Goal: Task Accomplishment & Management: Use online tool/utility

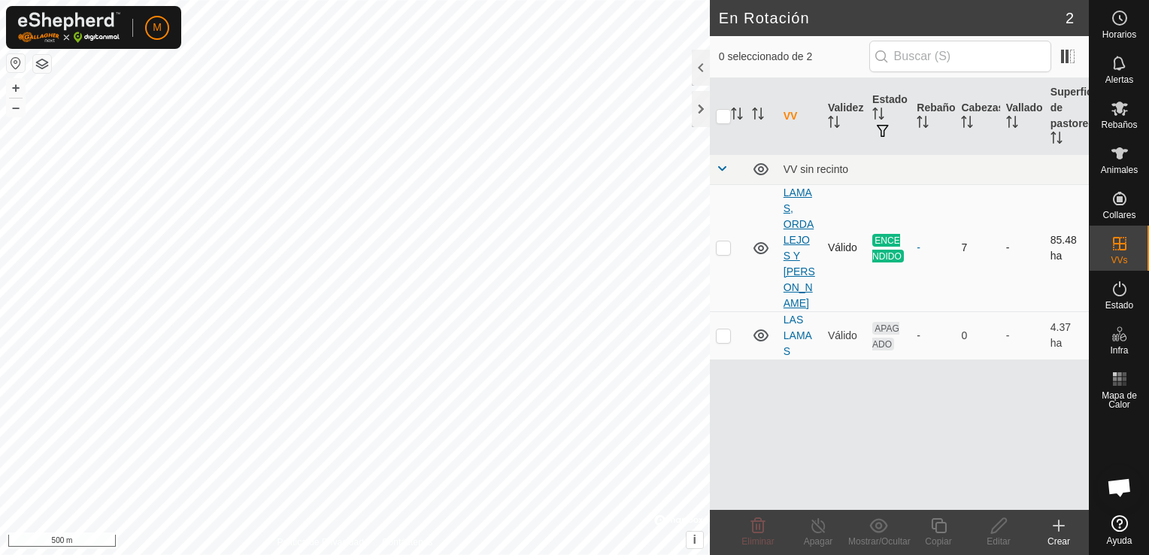
click at [796, 224] on link "LAMAS, ORDALEJOS Y [PERSON_NAME]" at bounding box center [799, 247] width 32 height 123
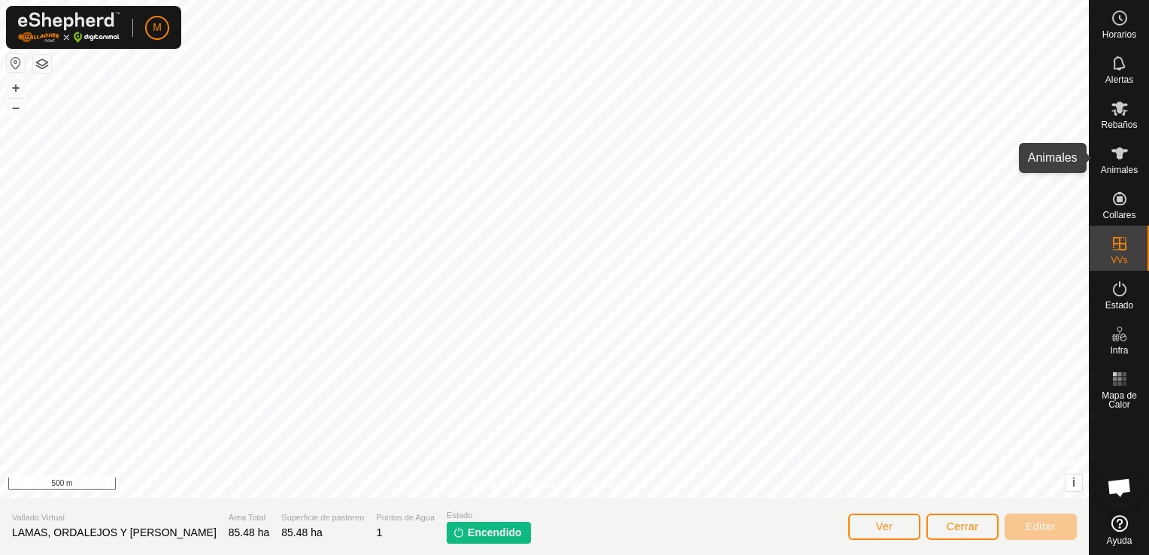
click at [1137, 171] on span "Animales" at bounding box center [1119, 169] width 37 height 9
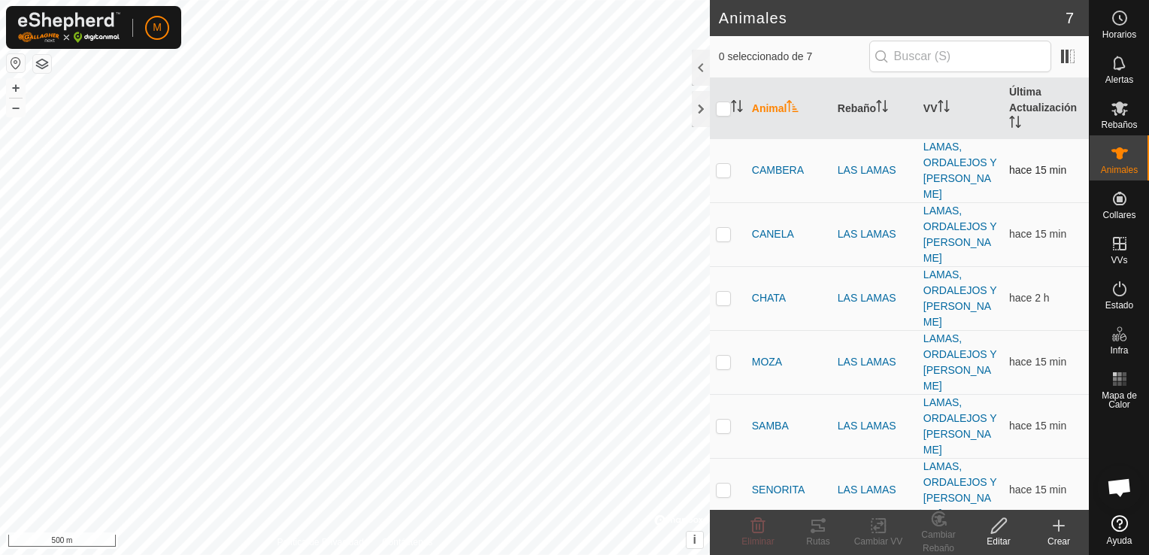
click at [729, 166] on p-checkbox at bounding box center [723, 170] width 15 height 12
checkbox input "true"
click at [819, 529] on icon at bounding box center [818, 526] width 18 height 18
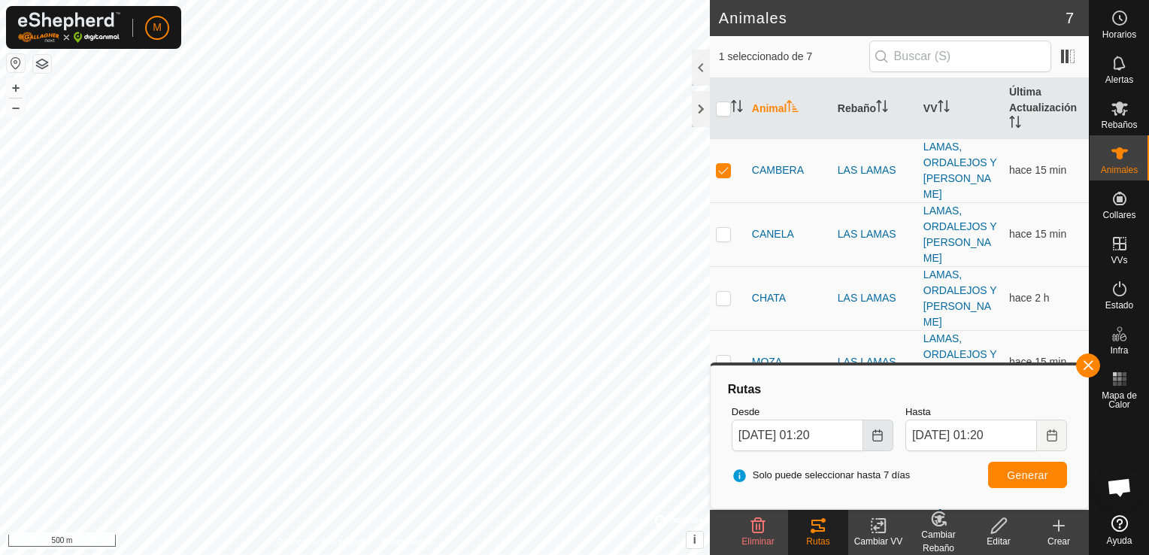
click at [886, 441] on button "Choose Date" at bounding box center [878, 436] width 30 height 32
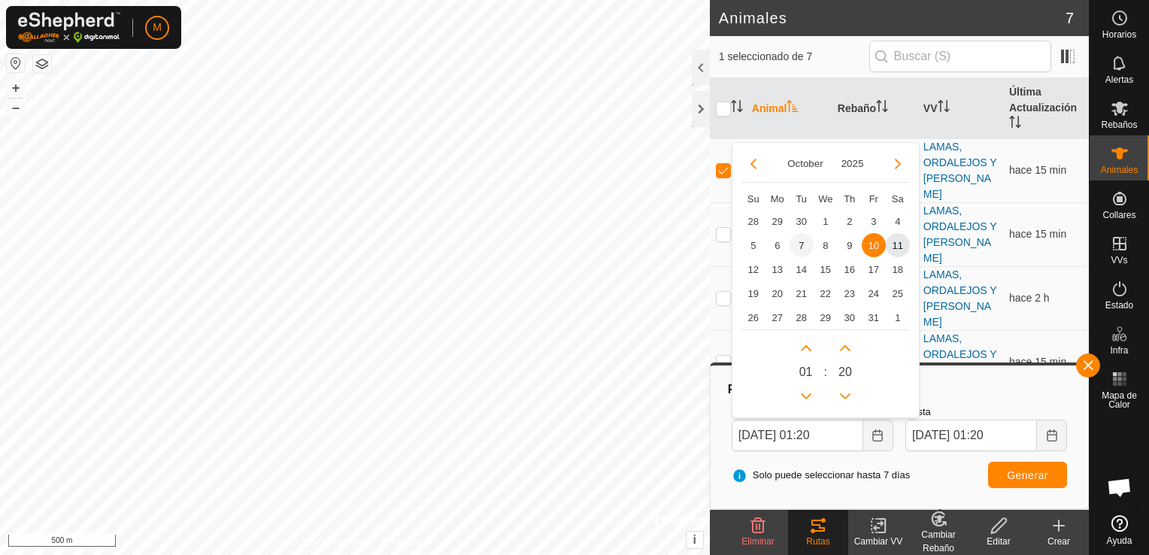
click at [801, 248] on span "7" at bounding box center [801, 245] width 24 height 24
type input "[DATE] 01:20"
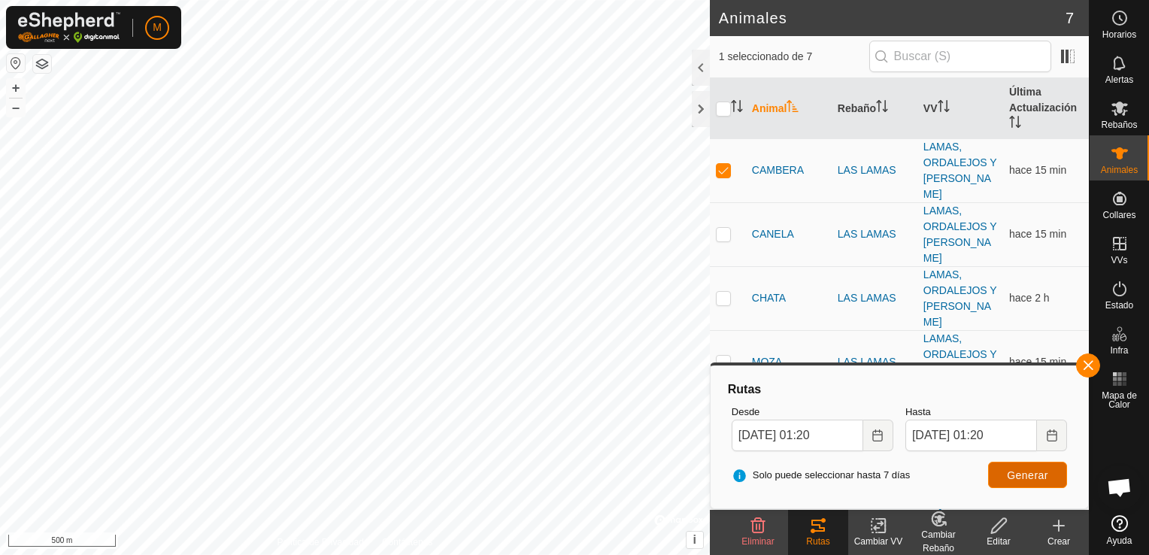
click at [1022, 477] on span "Generar" at bounding box center [1027, 475] width 41 height 12
click at [16, 89] on button "+" at bounding box center [16, 88] width 18 height 18
click at [701, 58] on div "Animales 7 1 seleccionado de 7 Animal Rebaño VV Última Actualización CAMBERA LA…" at bounding box center [544, 277] width 1089 height 555
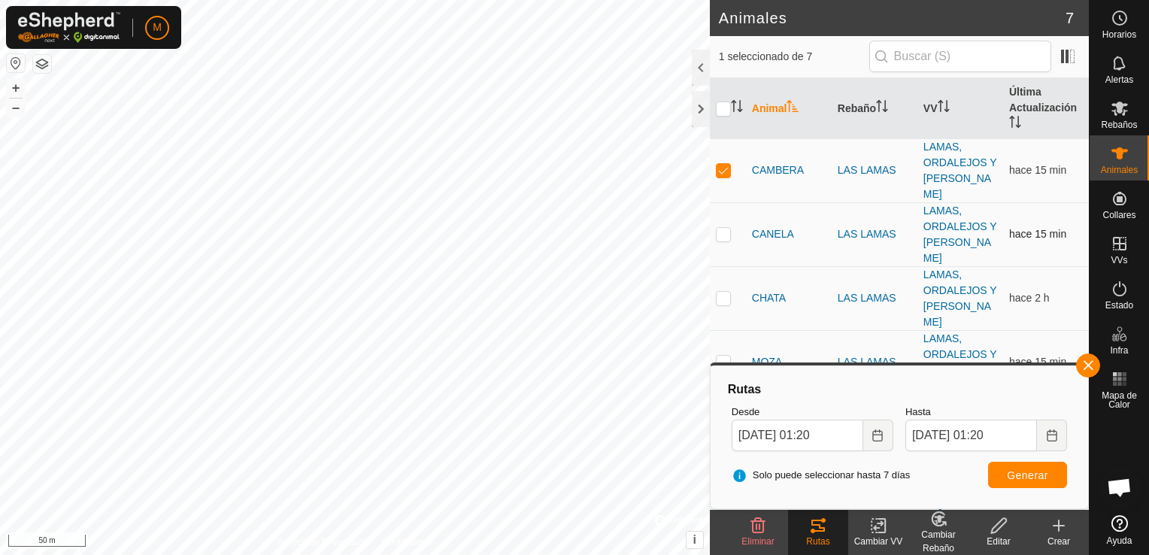
click at [727, 228] on p-checkbox at bounding box center [723, 234] width 15 height 12
checkbox input "true"
click at [716, 164] on p-checkbox at bounding box center [723, 170] width 15 height 12
checkbox input "false"
click at [1047, 474] on span "Generar" at bounding box center [1027, 475] width 41 height 12
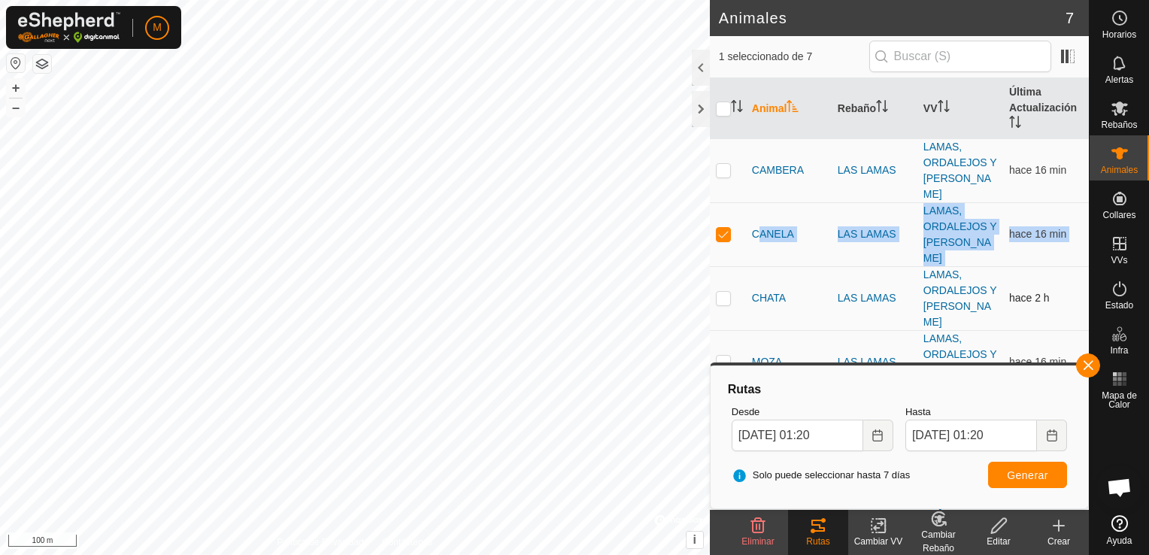
drag, startPoint x: 724, startPoint y: 210, endPoint x: 726, endPoint y: 264, distance: 54.2
click at [726, 264] on tbody "CAMBERA LAS LAMAS LAMAS, ORDALEJOS Y [PERSON_NAME] hace 16 min CANELA LAS LAMAS…" at bounding box center [899, 361] width 379 height 447
click at [726, 266] on td at bounding box center [728, 298] width 36 height 64
checkbox input "true"
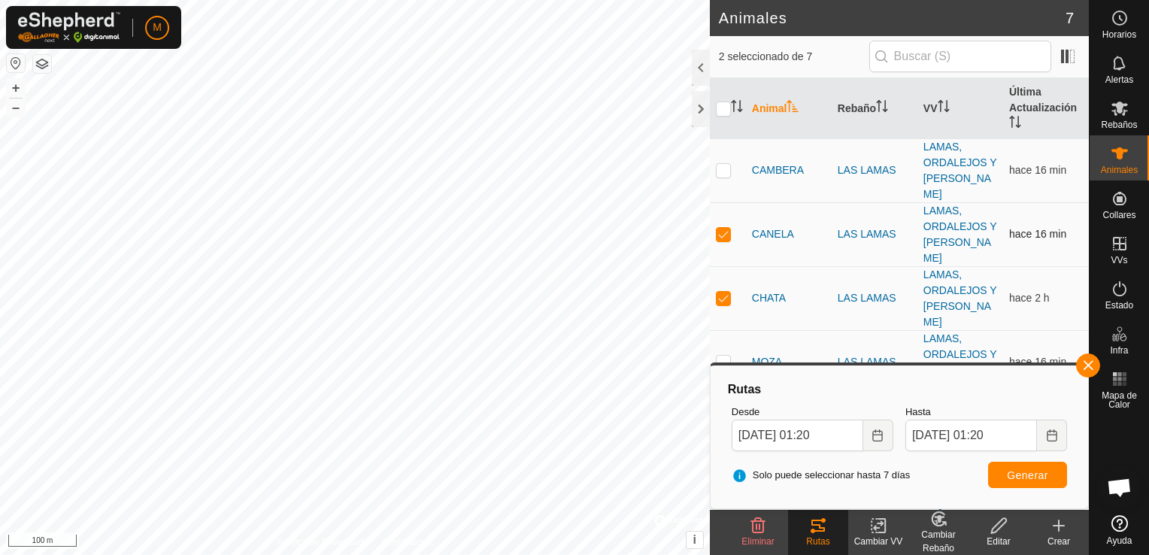
click at [725, 228] on p-checkbox at bounding box center [723, 234] width 15 height 12
checkbox input "false"
click at [1019, 481] on button "Generar" at bounding box center [1027, 475] width 79 height 26
click at [16, 82] on button "+" at bounding box center [16, 88] width 18 height 18
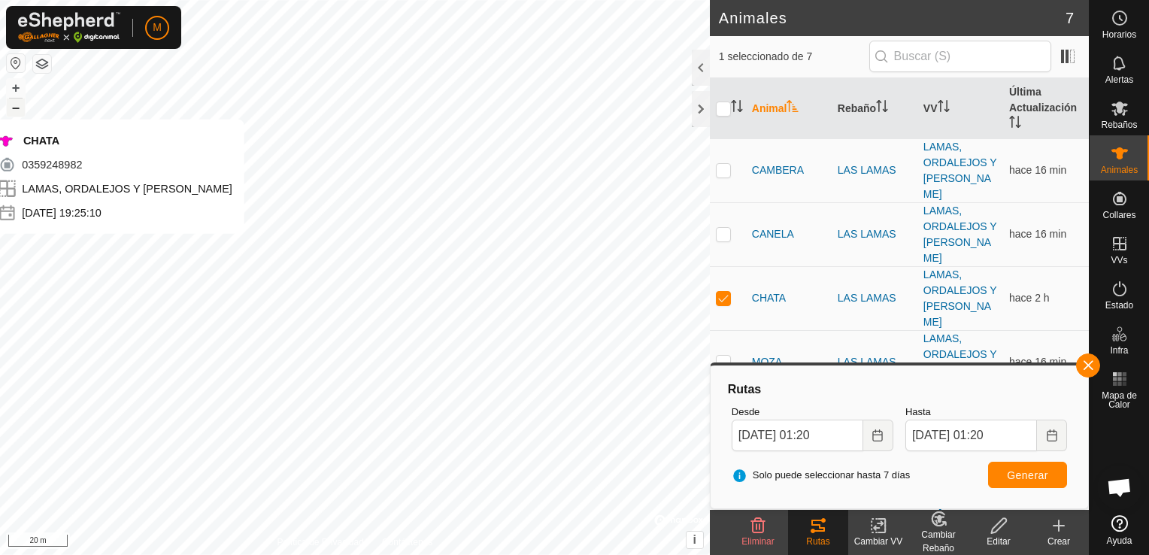
click at [12, 104] on button "–" at bounding box center [16, 107] width 18 height 18
click at [10, 84] on button "+" at bounding box center [16, 88] width 18 height 18
click at [723, 330] on td at bounding box center [728, 362] width 36 height 64
checkbox input "true"
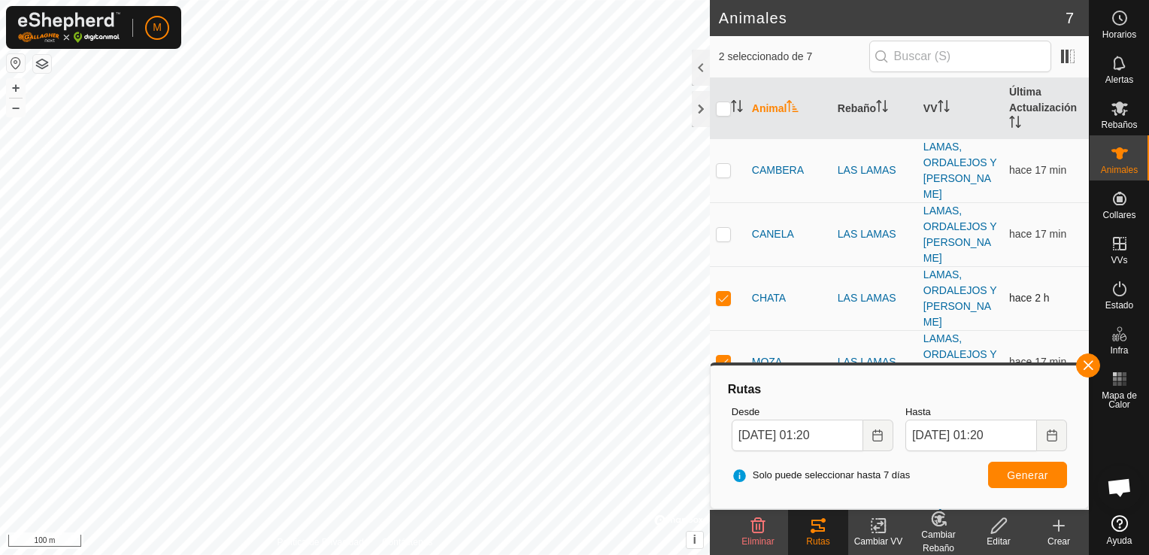
click at [725, 292] on p-checkbox at bounding box center [723, 298] width 15 height 12
checkbox input "false"
click at [1038, 483] on button "Generar" at bounding box center [1027, 475] width 79 height 26
click at [15, 86] on button "+" at bounding box center [16, 88] width 18 height 18
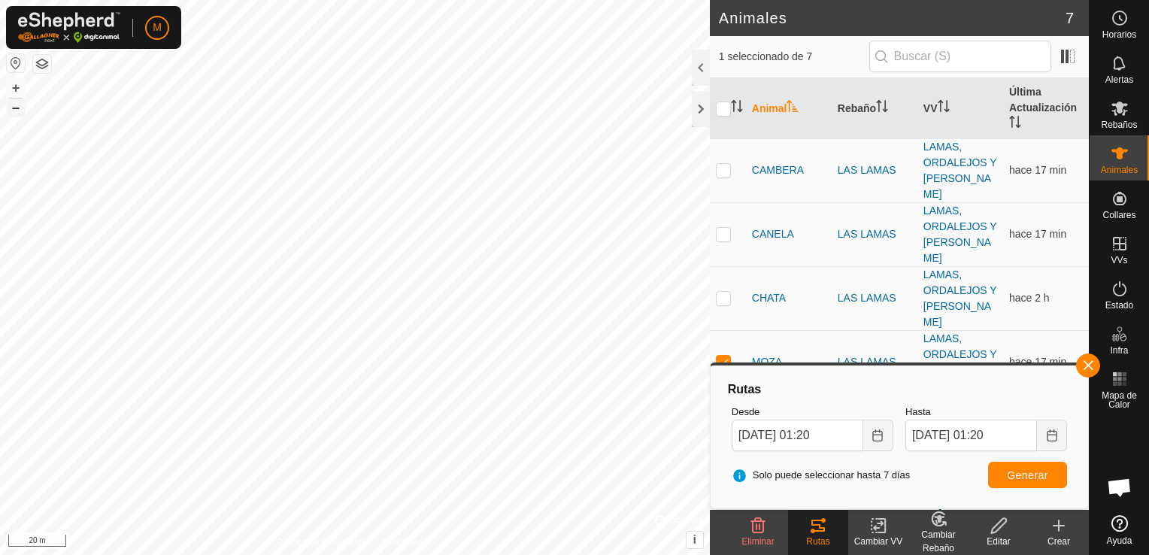
click at [16, 105] on button "–" at bounding box center [16, 107] width 18 height 18
click at [725, 356] on p-checkbox at bounding box center [723, 362] width 15 height 12
checkbox input "false"
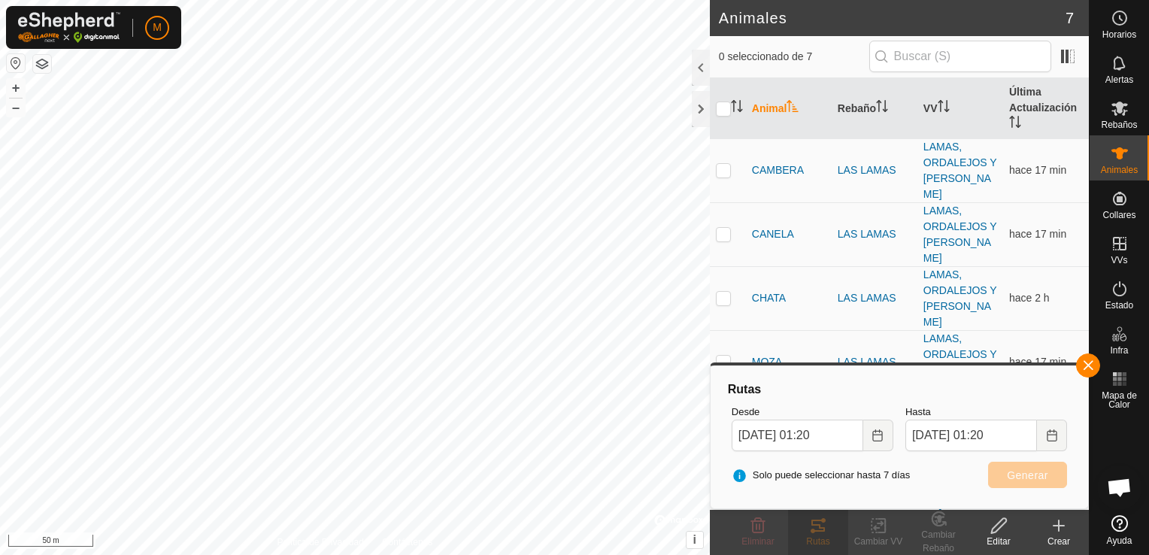
click at [722, 420] on p-checkbox at bounding box center [723, 426] width 15 height 12
checkbox input "true"
click at [1035, 474] on span "Generar" at bounding box center [1027, 475] width 41 height 12
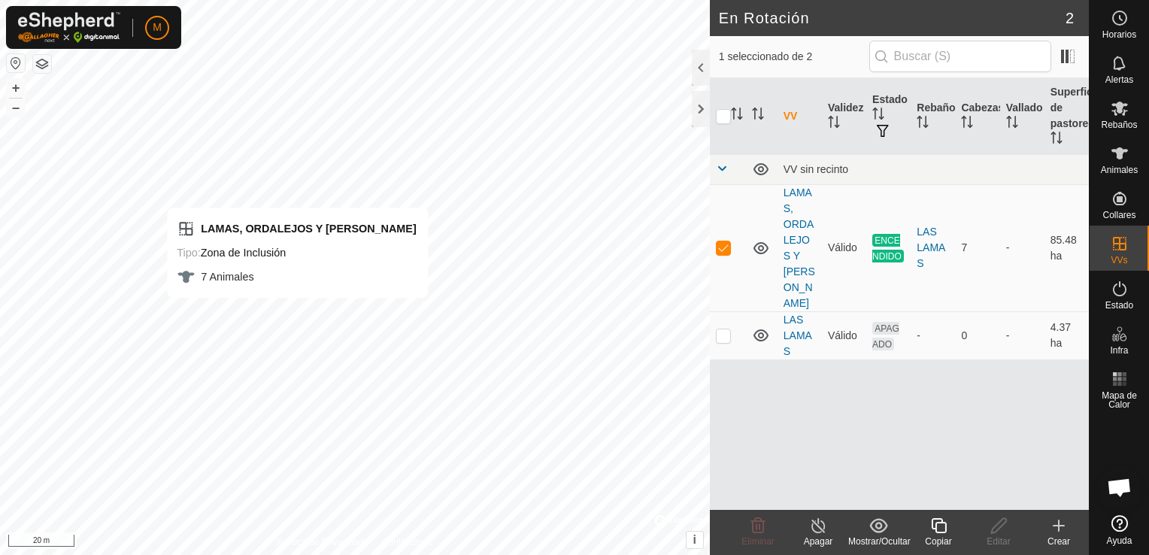
checkbox input "false"
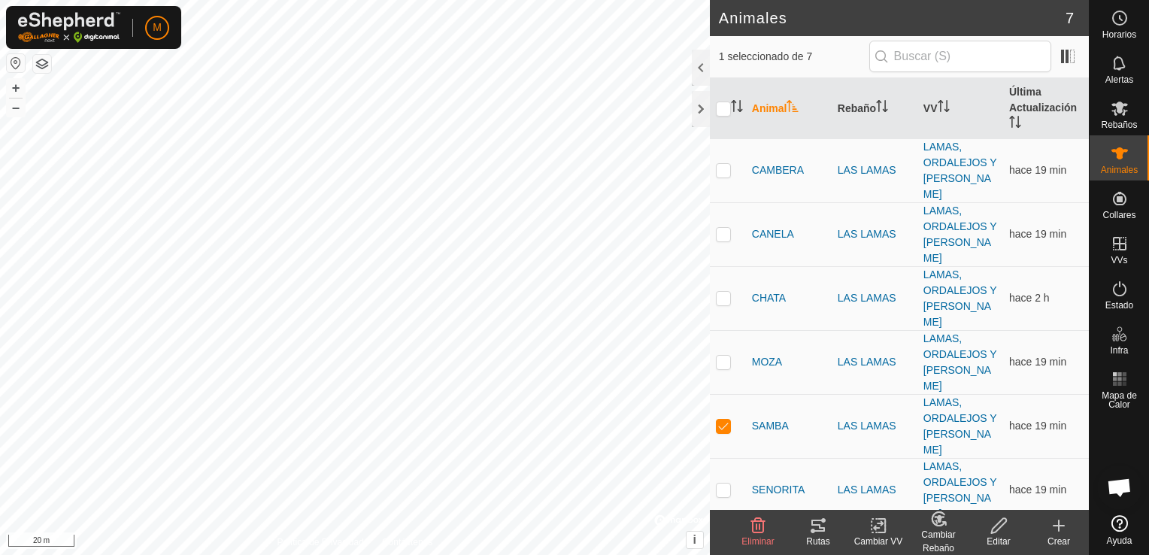
click at [818, 528] on icon at bounding box center [818, 526] width 18 height 18
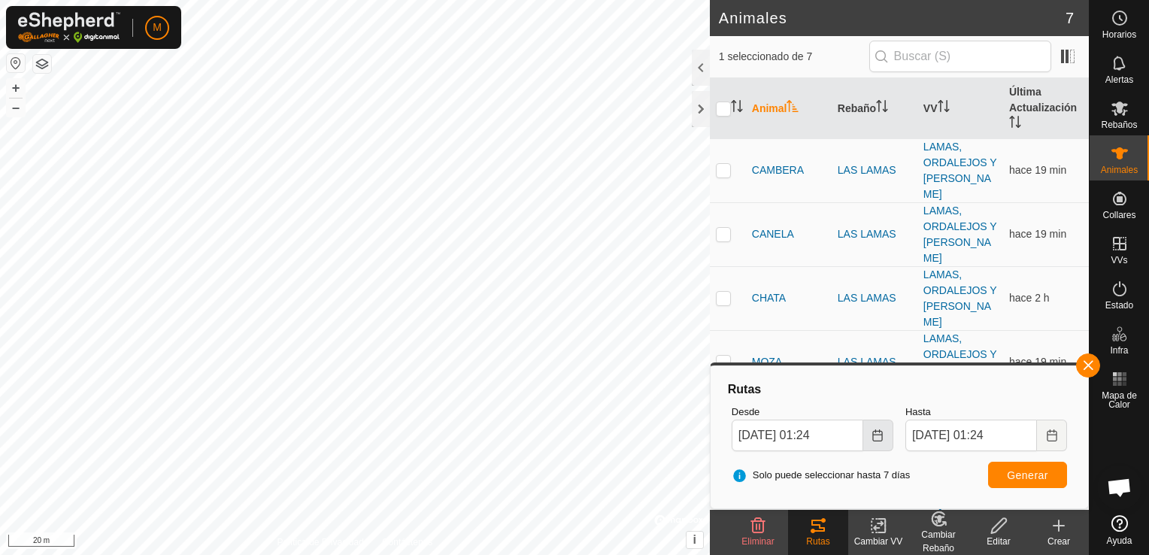
click at [884, 435] on button "Choose Date" at bounding box center [878, 436] width 30 height 32
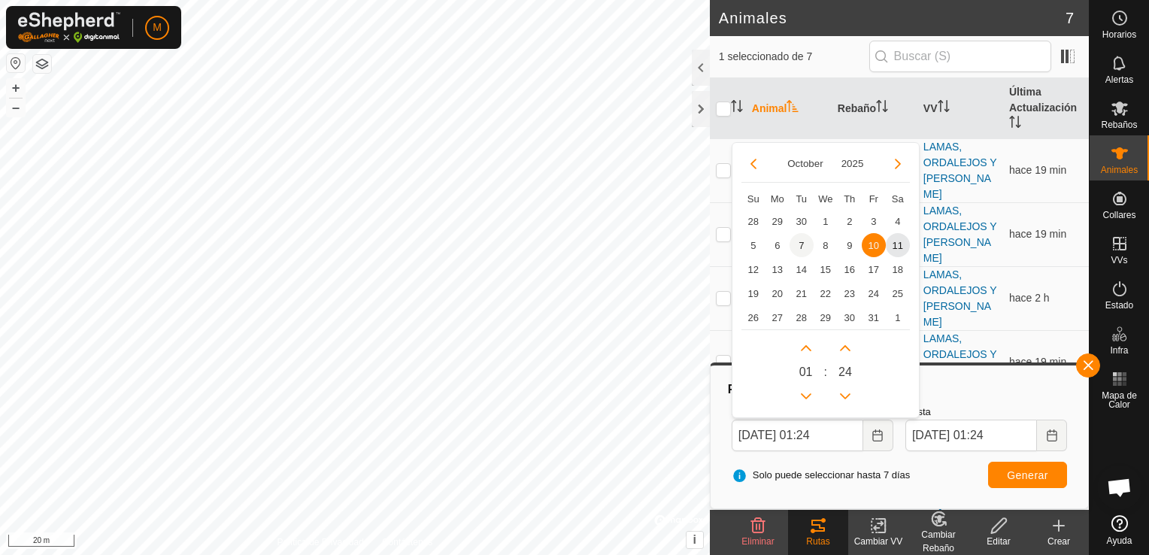
click at [798, 242] on span "7" at bounding box center [801, 245] width 24 height 24
type input "[DATE] 01:24"
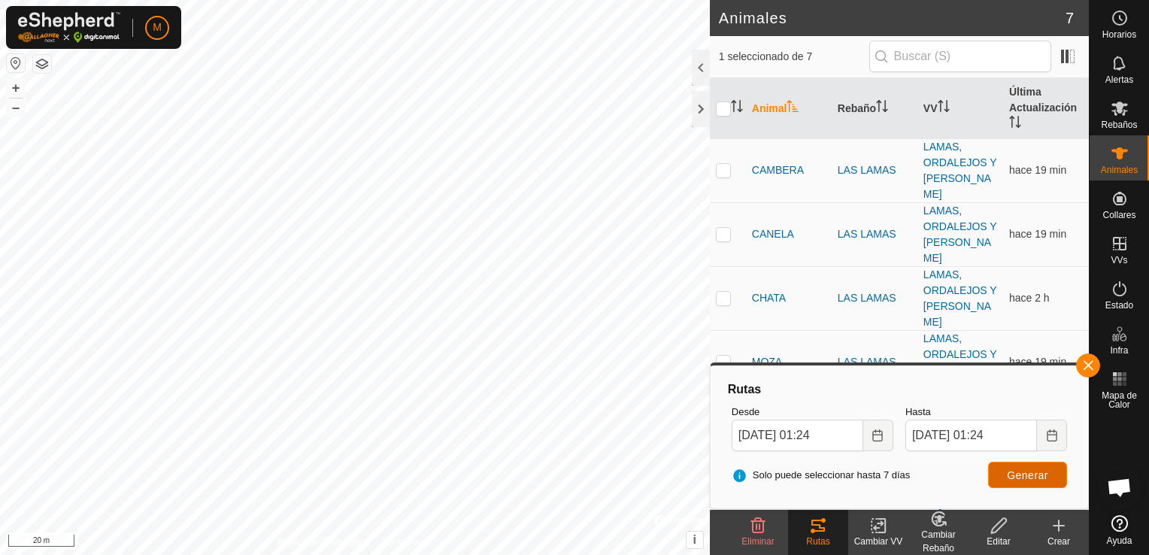
click at [1008, 478] on span "Generar" at bounding box center [1027, 475] width 41 height 12
click at [1088, 367] on button "button" at bounding box center [1088, 365] width 24 height 24
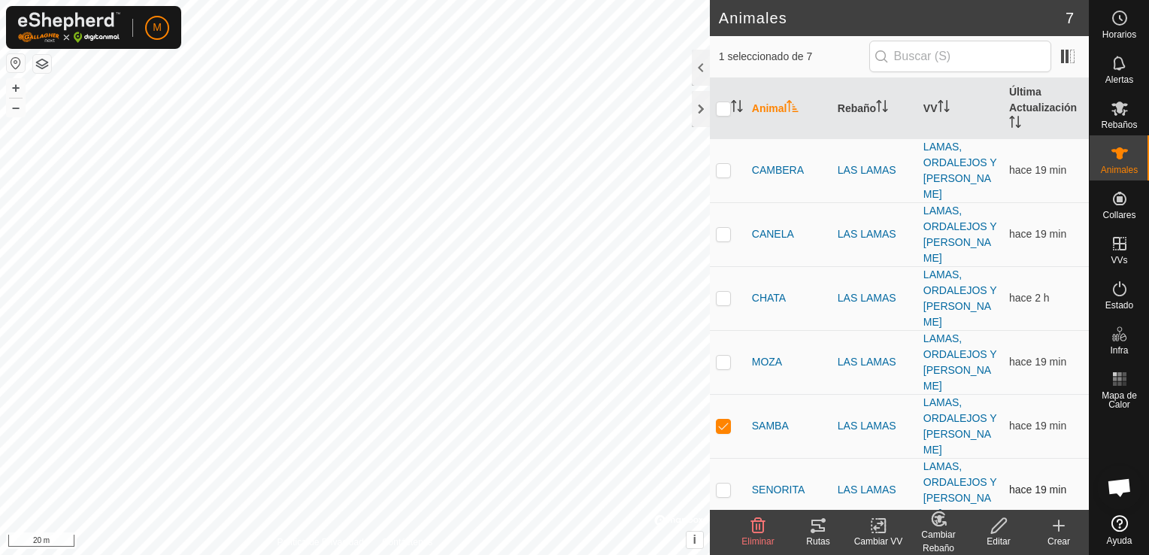
click at [720, 483] on p-checkbox at bounding box center [723, 489] width 15 height 12
checkbox input "true"
click at [726, 420] on p-checkbox at bounding box center [723, 426] width 15 height 12
checkbox input "false"
click at [813, 525] on icon at bounding box center [818, 526] width 14 height 12
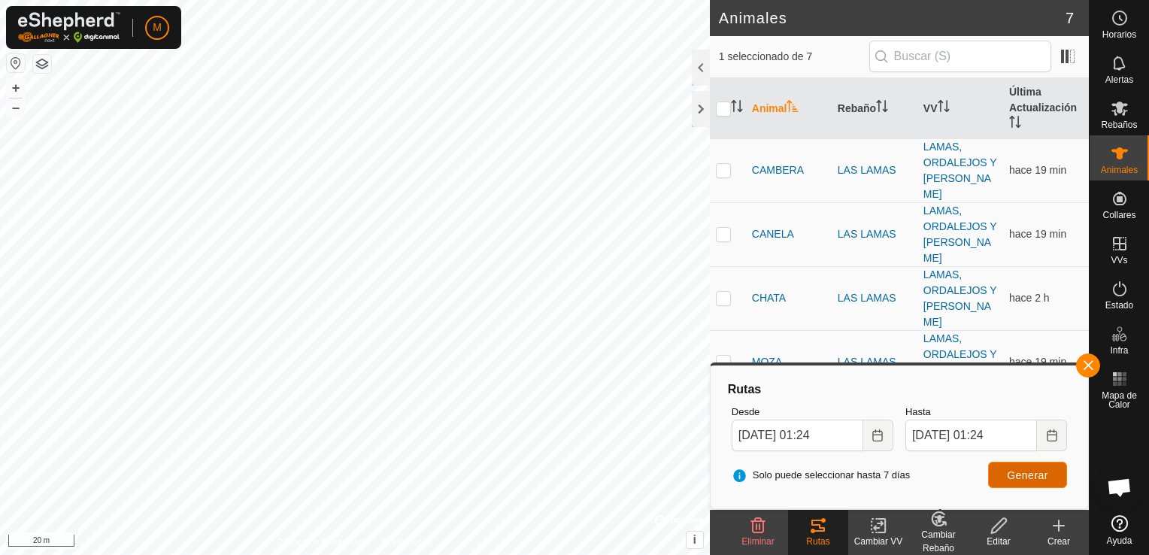
click at [1038, 477] on span "Generar" at bounding box center [1027, 475] width 41 height 12
click at [13, 110] on button "–" at bounding box center [16, 107] width 18 height 18
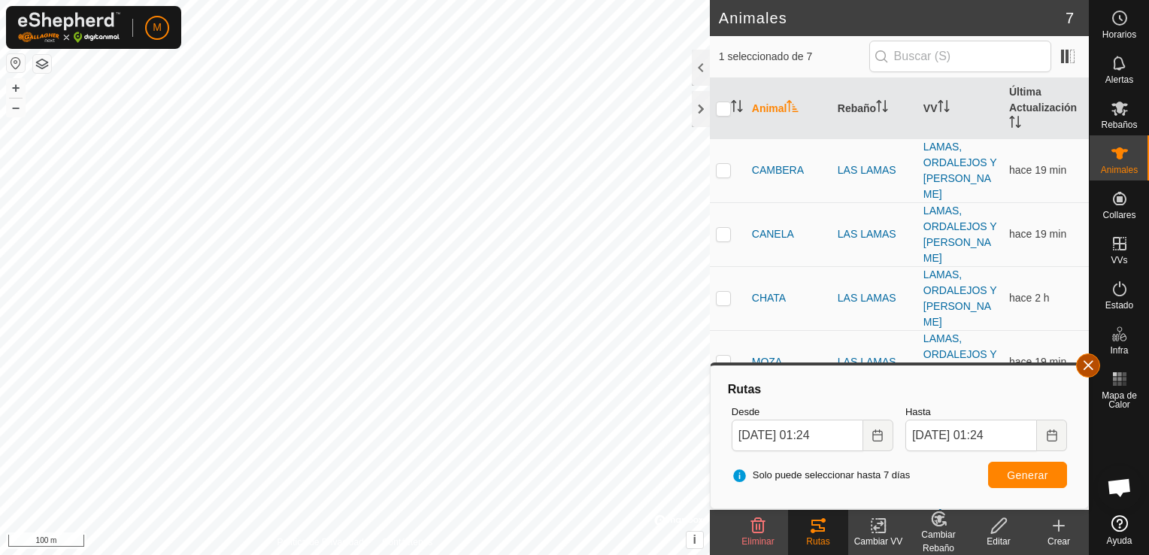
click at [1084, 360] on button "button" at bounding box center [1088, 365] width 24 height 24
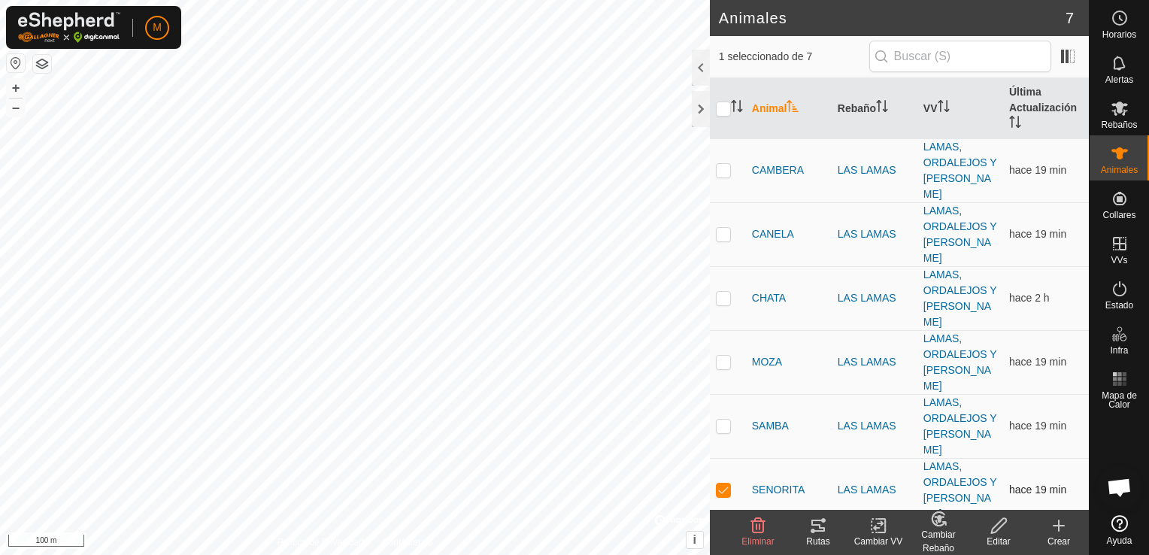
click at [723, 483] on p-checkbox at bounding box center [723, 489] width 15 height 12
checkbox input "false"
click at [723, 547] on p-checkbox at bounding box center [723, 553] width 15 height 12
checkbox input "true"
click at [810, 529] on icon at bounding box center [818, 526] width 18 height 18
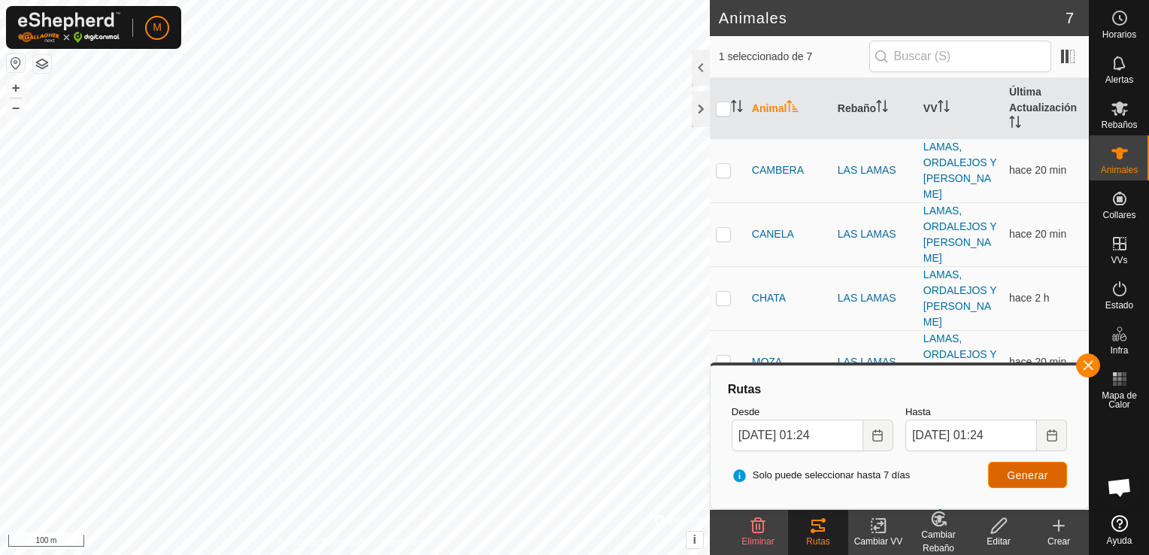
click at [1041, 471] on span "Generar" at bounding box center [1027, 475] width 41 height 12
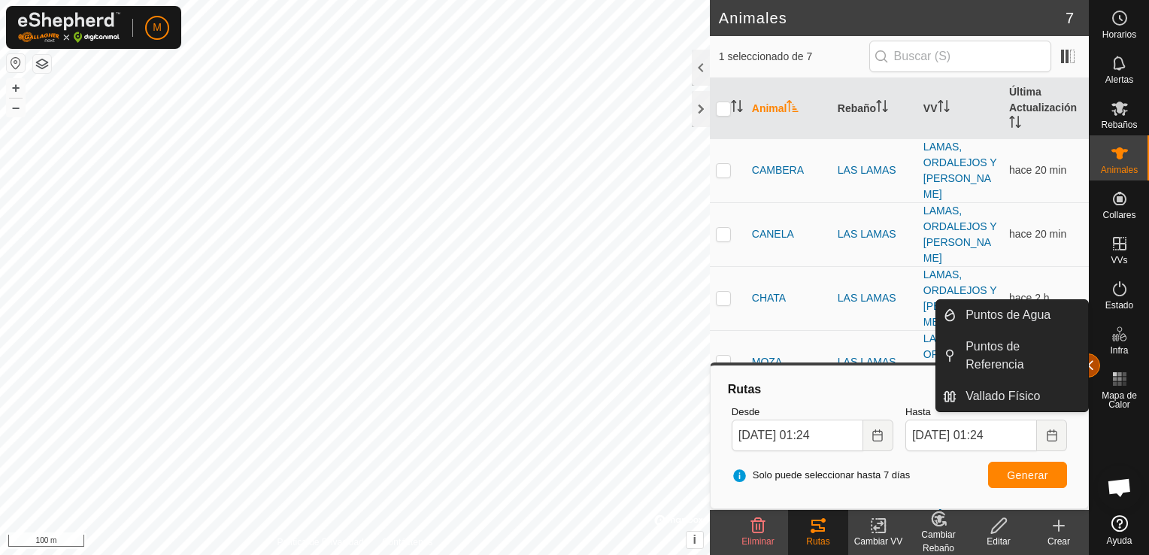
click at [1089, 363] on button "button" at bounding box center [1088, 365] width 24 height 24
